Goal: Task Accomplishment & Management: Manage account settings

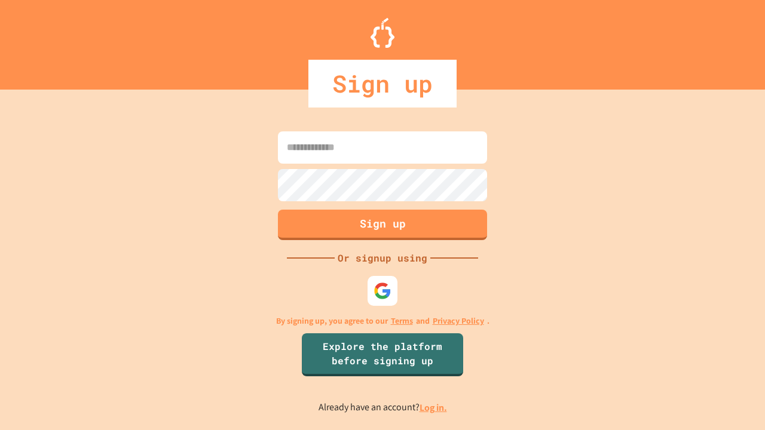
click at [434, 408] on link "Log in." at bounding box center [432, 408] width 27 height 13
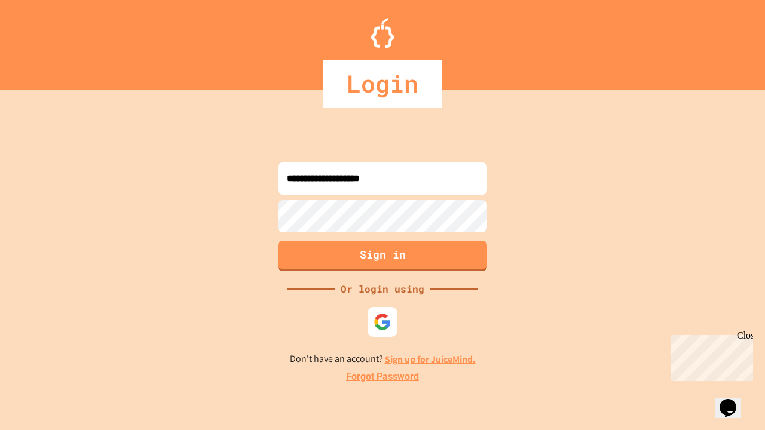
type input "**********"
